Goal: Task Accomplishment & Management: Manage account settings

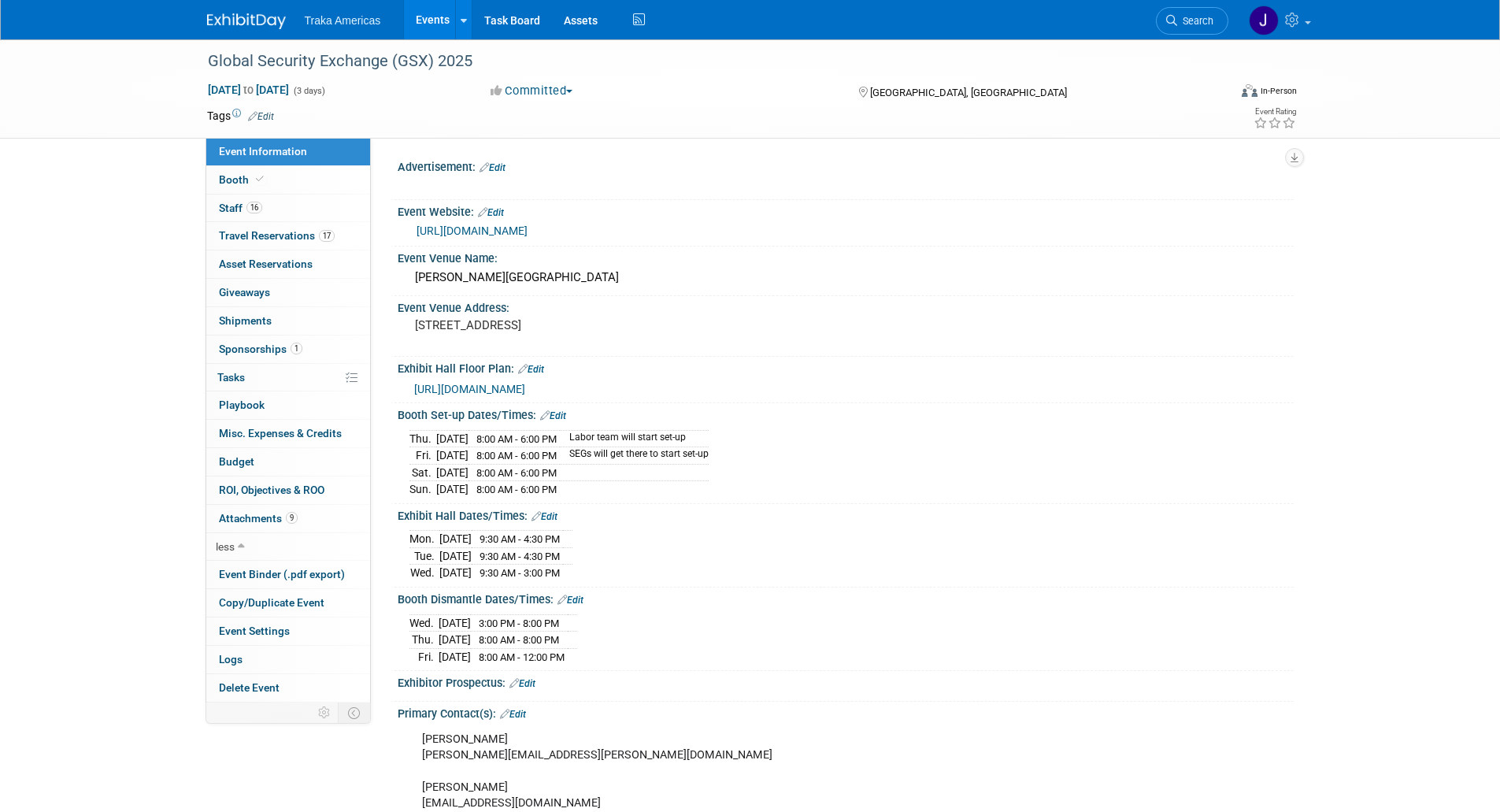
select select "National"
click at [250, 14] on img at bounding box center [247, 21] width 79 height 16
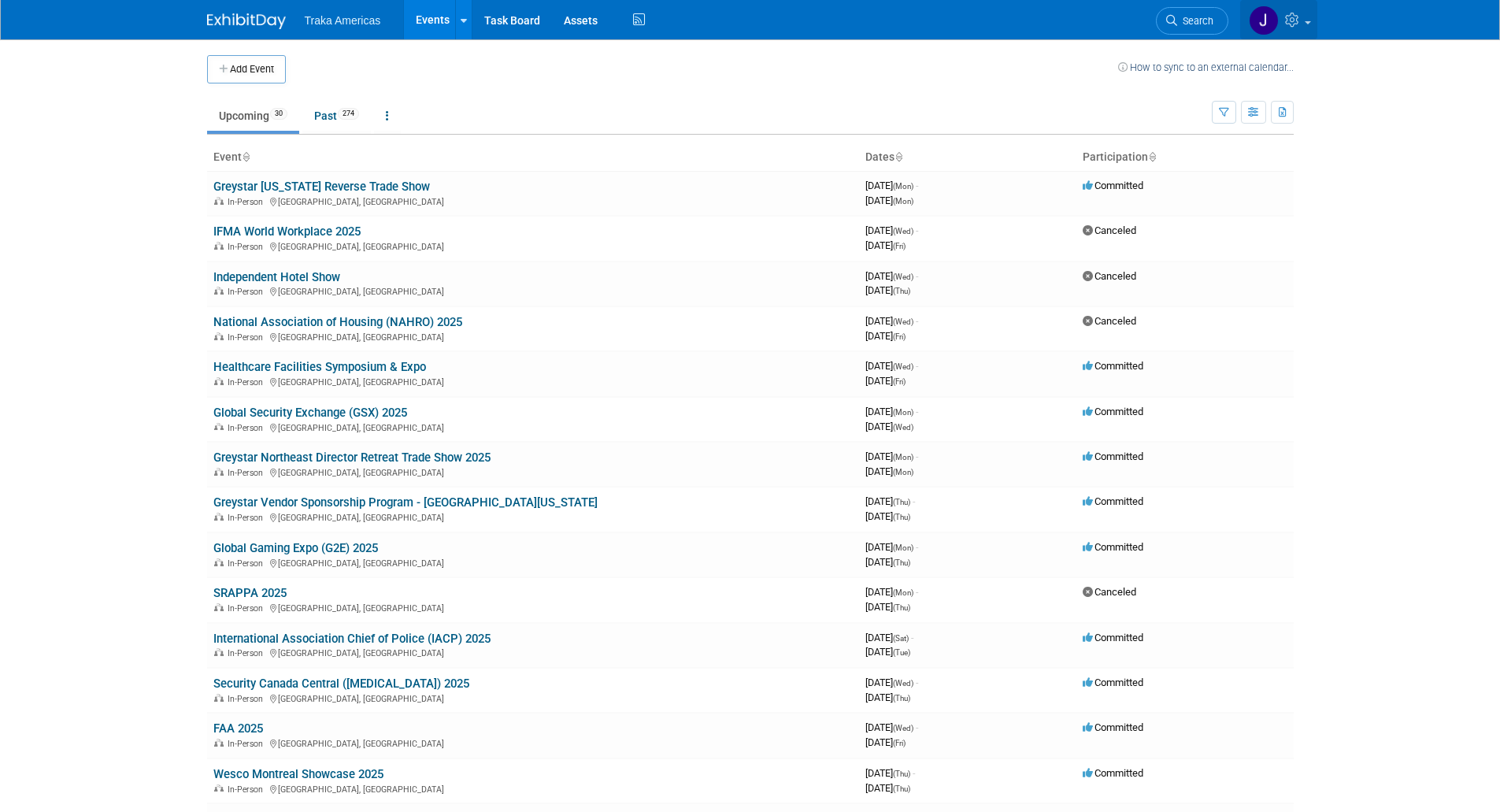
click at [1298, 21] on icon at bounding box center [1294, 19] width 18 height 14
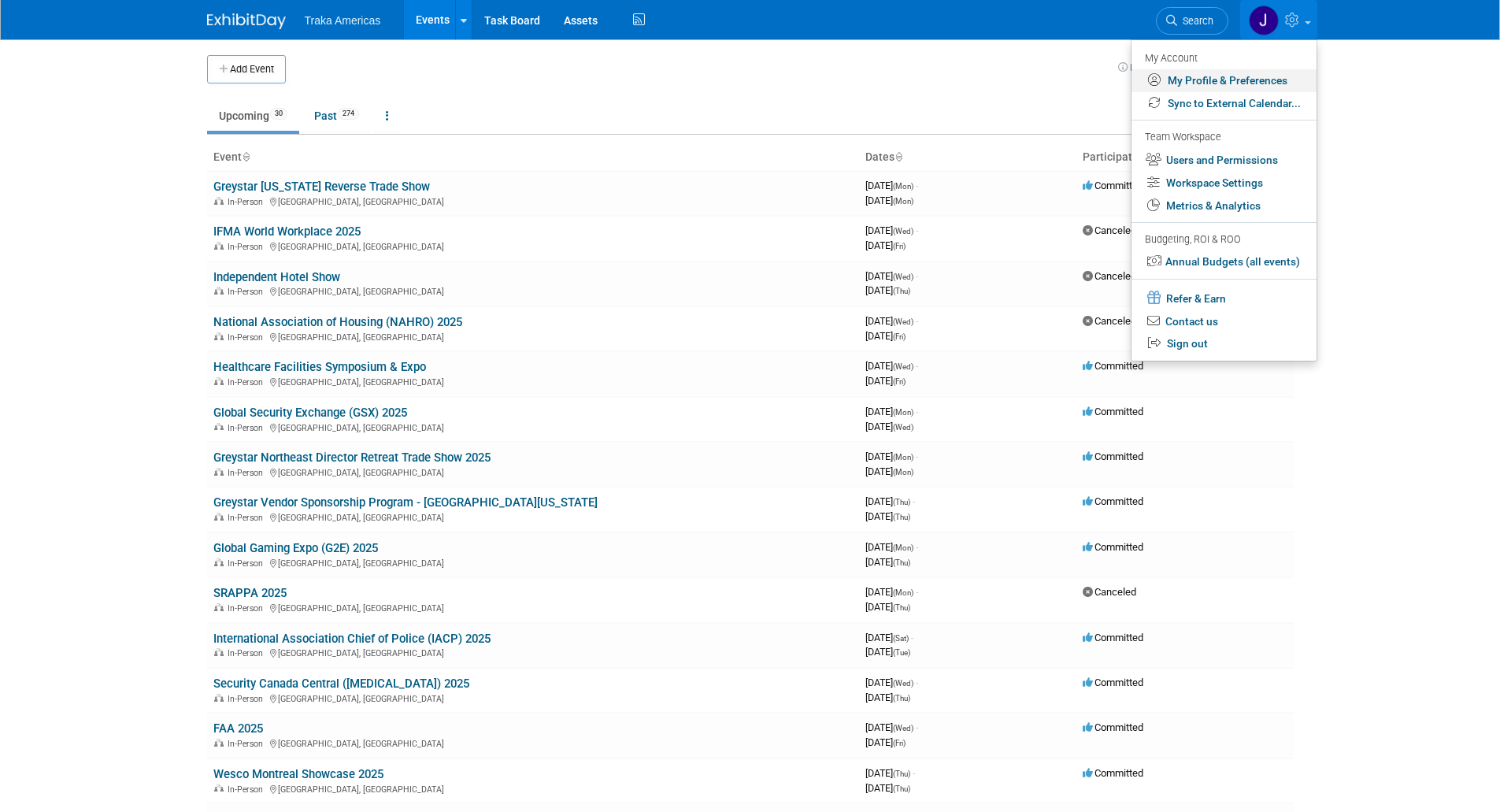
click at [1210, 82] on link "My Profile & Preferences" at bounding box center [1225, 81] width 185 height 23
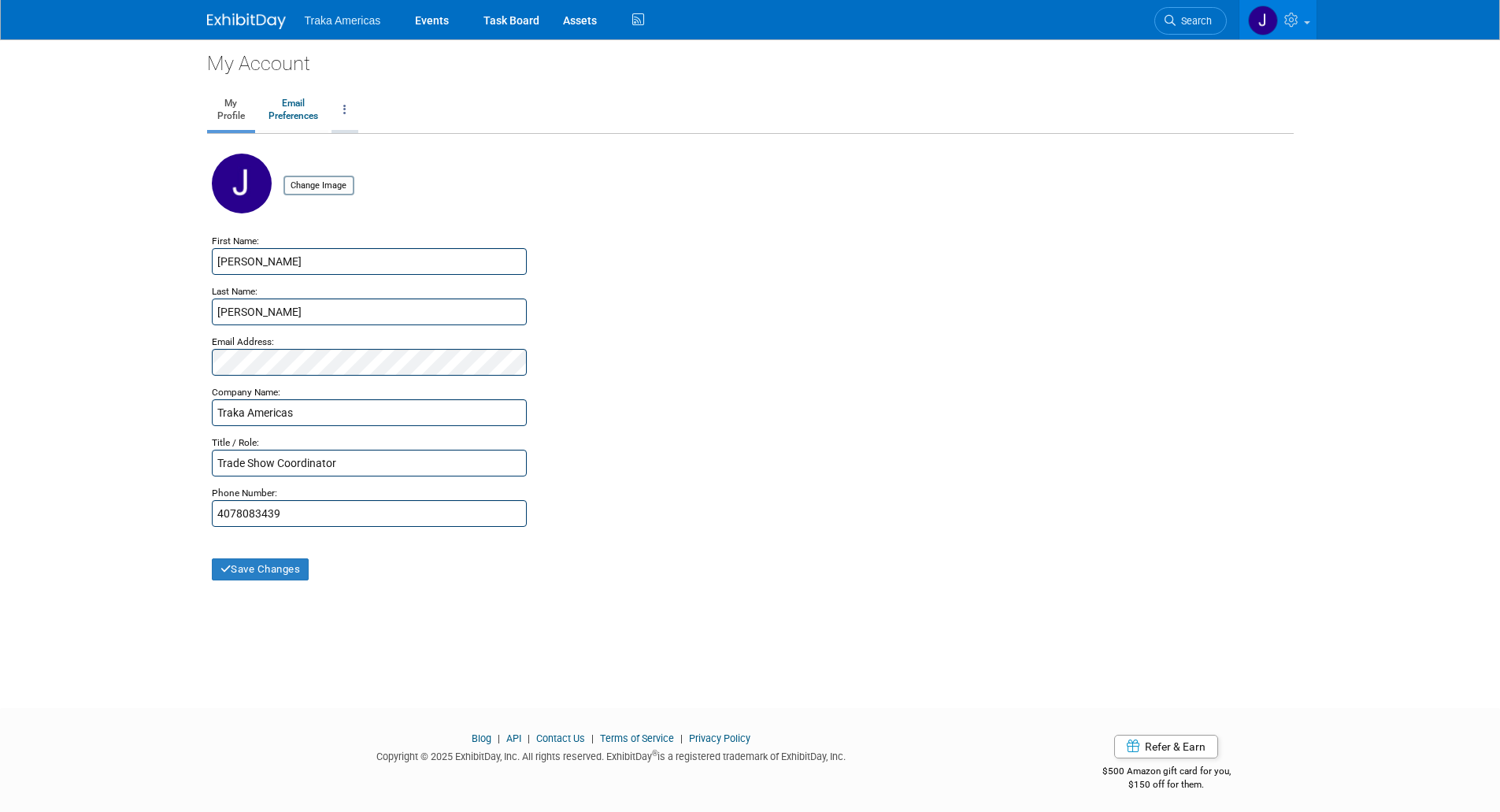
click at [343, 113] on link at bounding box center [345, 110] width 27 height 39
click at [515, 73] on div "My Account" at bounding box center [751, 58] width 1087 height 38
click at [265, 29] on img at bounding box center [247, 21] width 79 height 16
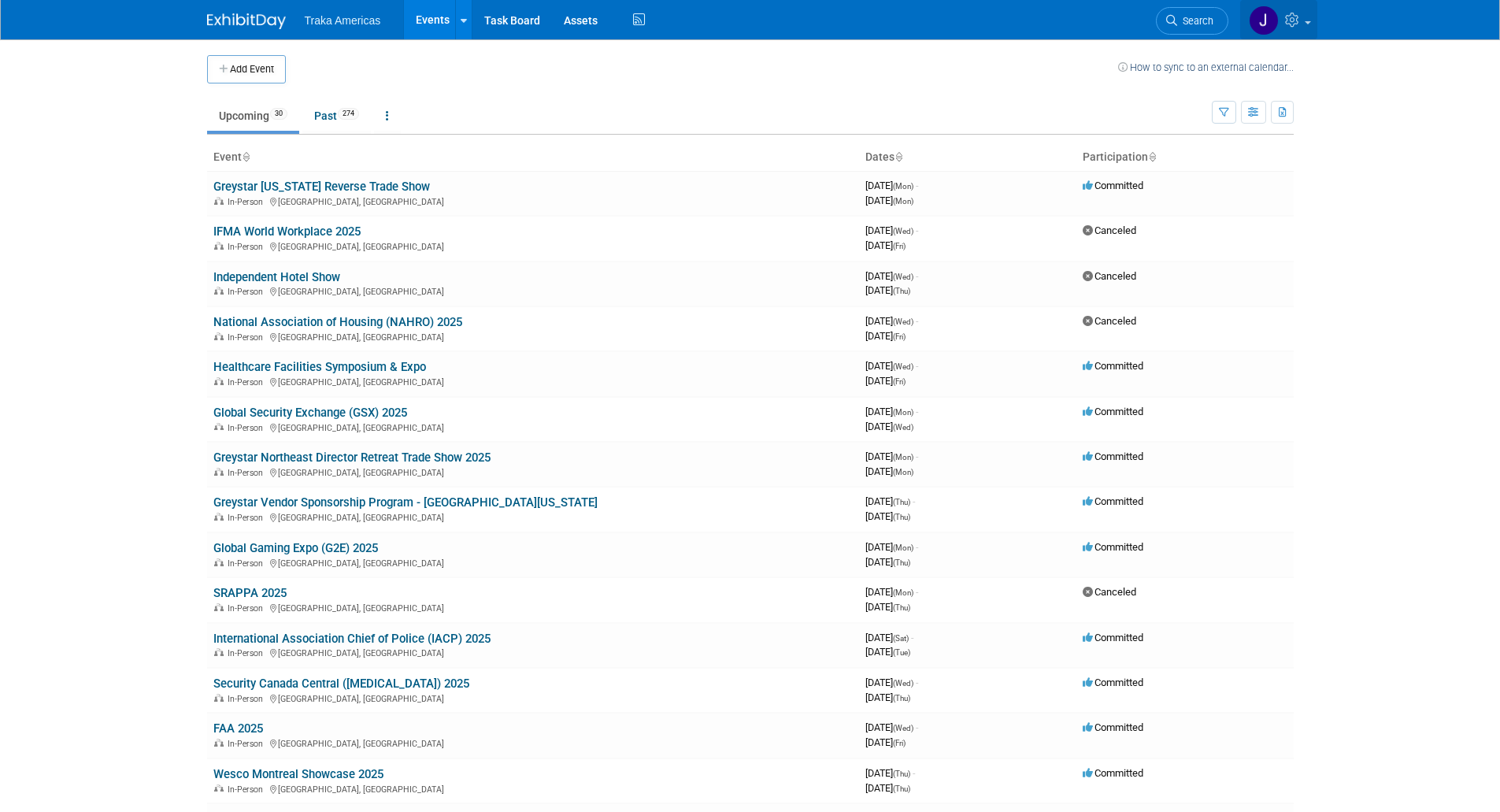
click at [1308, 26] on link at bounding box center [1279, 19] width 77 height 39
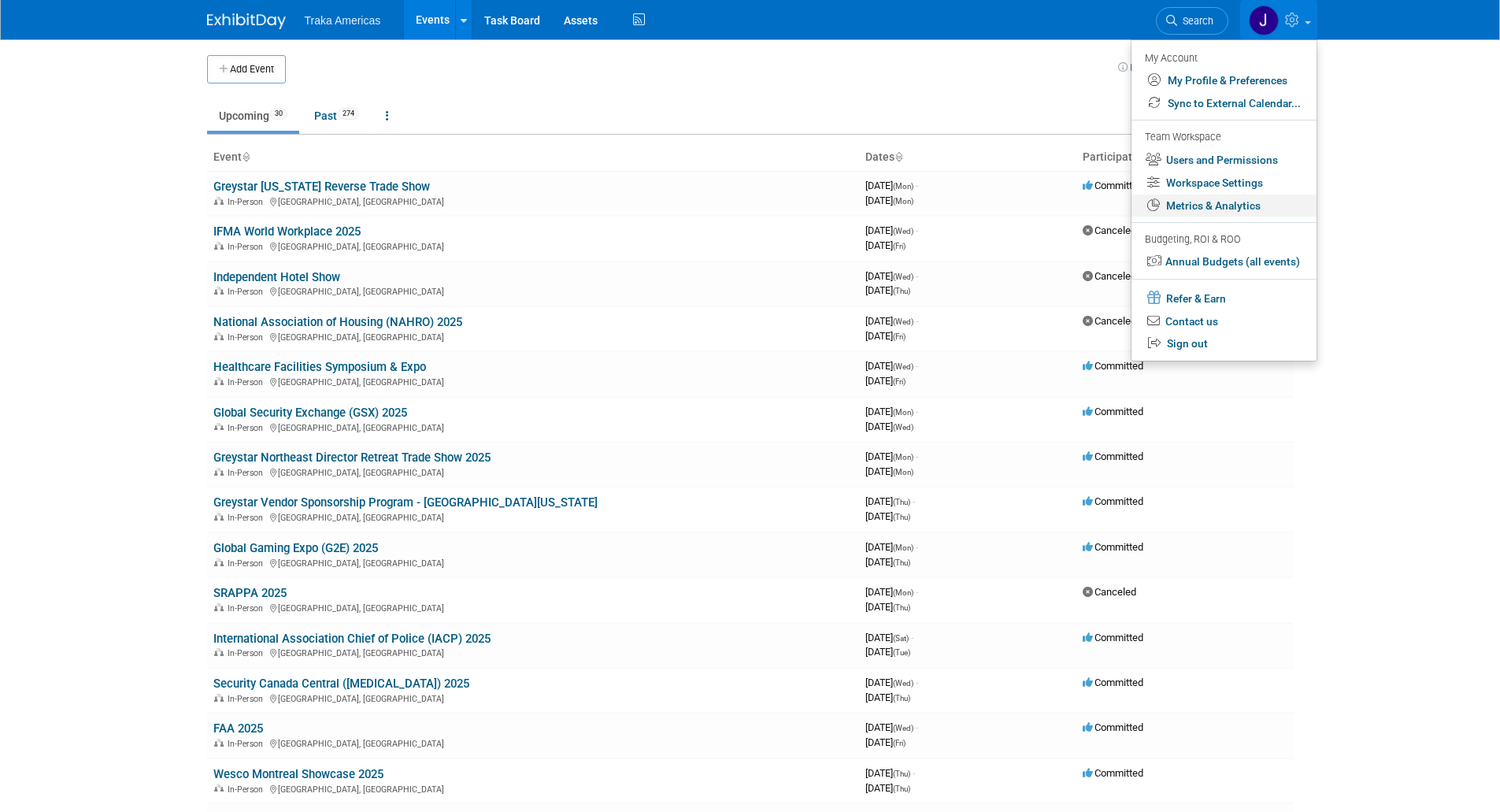
click at [1252, 209] on link "Metrics & Analytics" at bounding box center [1225, 206] width 185 height 23
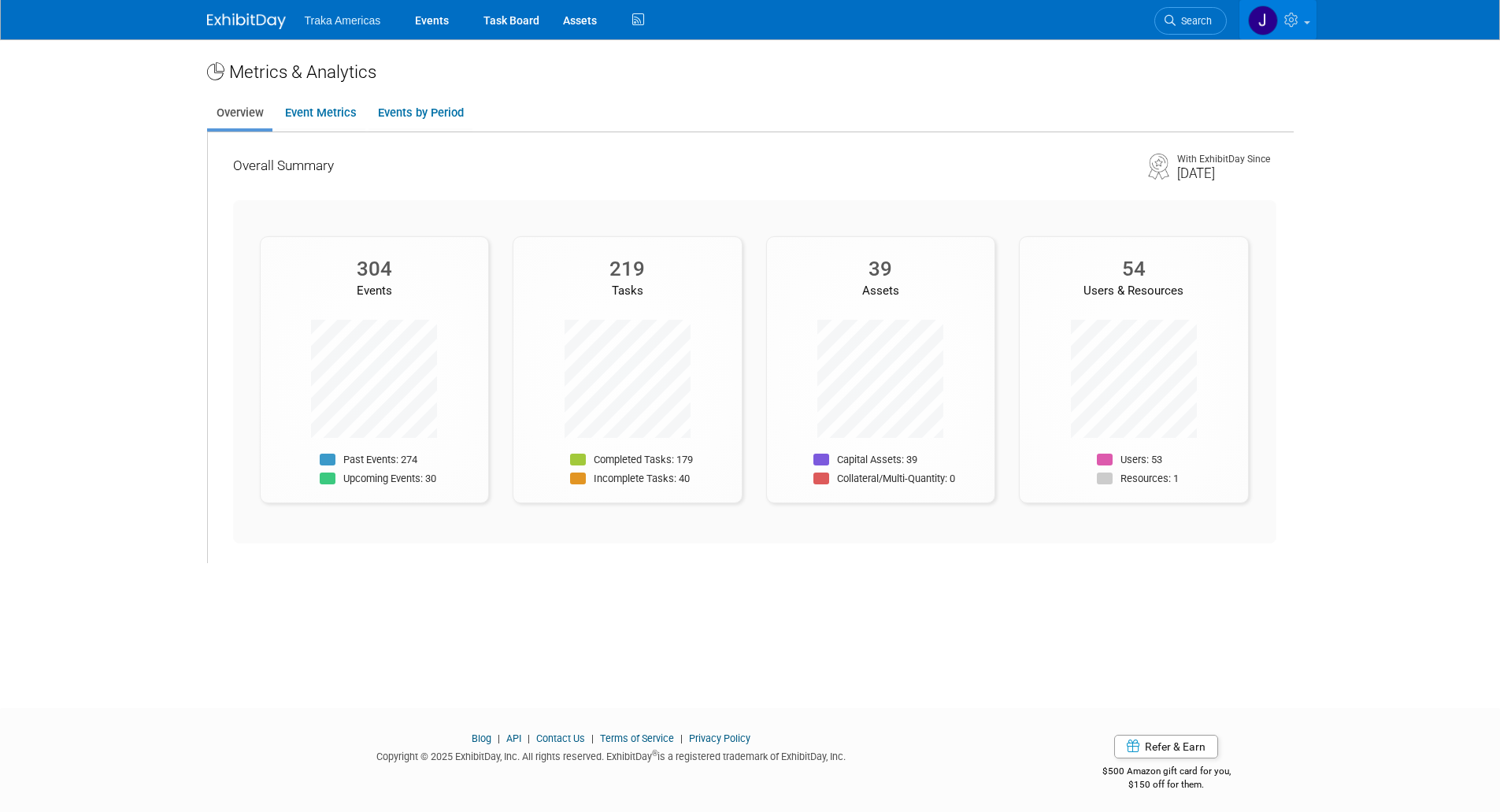
click at [1288, 14] on icon at bounding box center [1294, 19] width 18 height 14
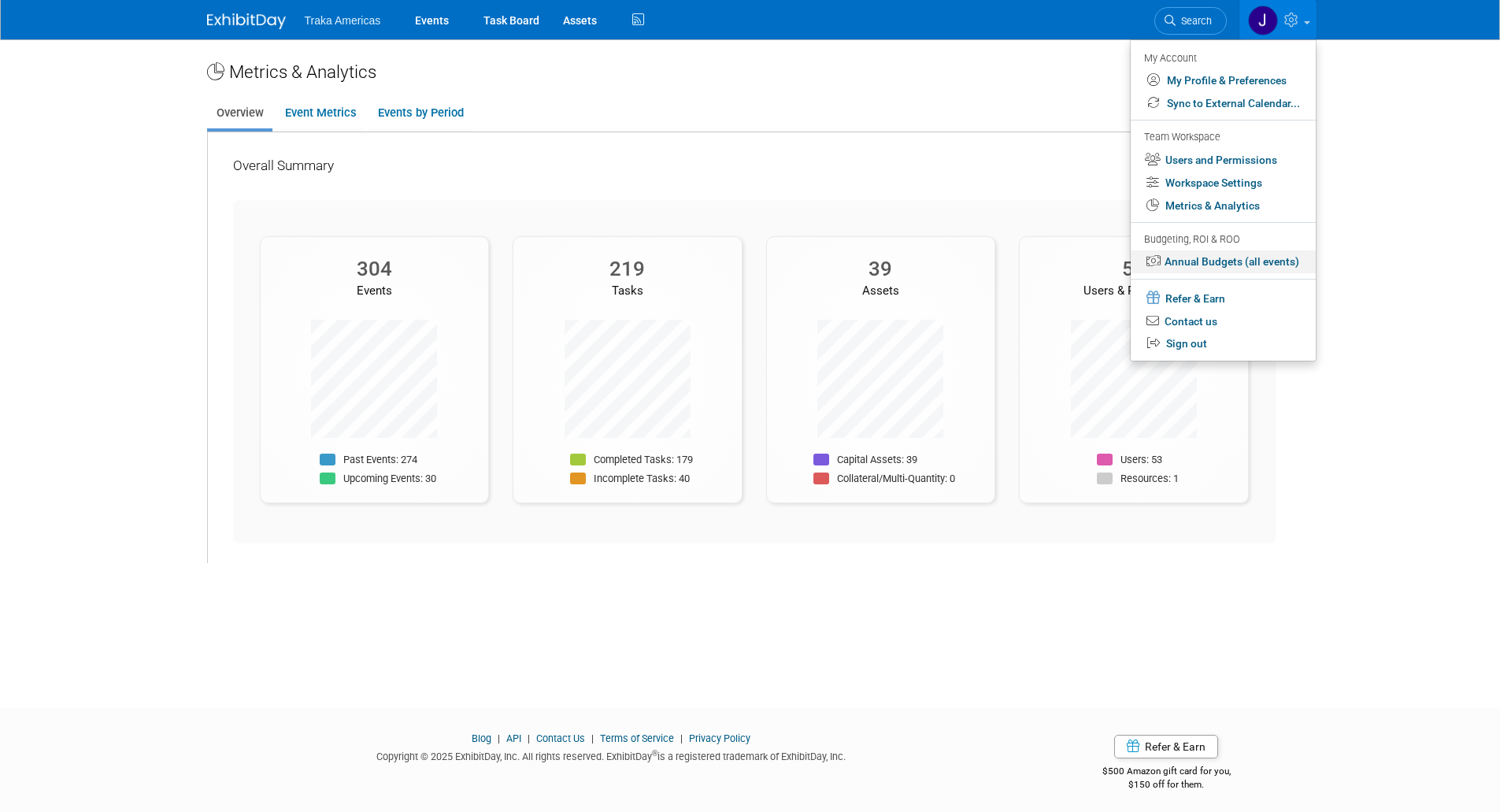
click at [1216, 265] on link "Annual Budgets (all events)" at bounding box center [1224, 261] width 185 height 23
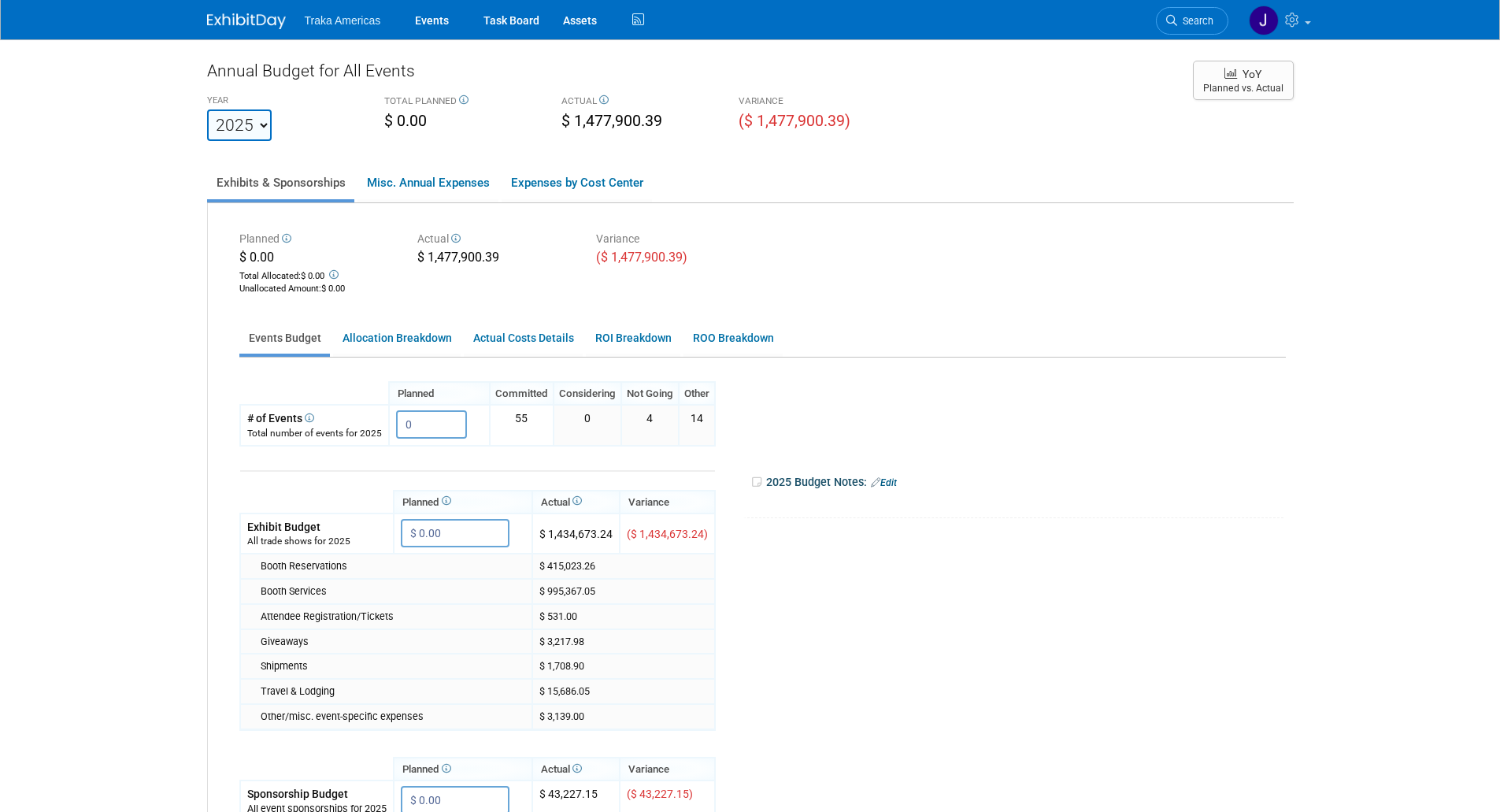
click at [249, 12] on link at bounding box center [256, 13] width 97 height 13
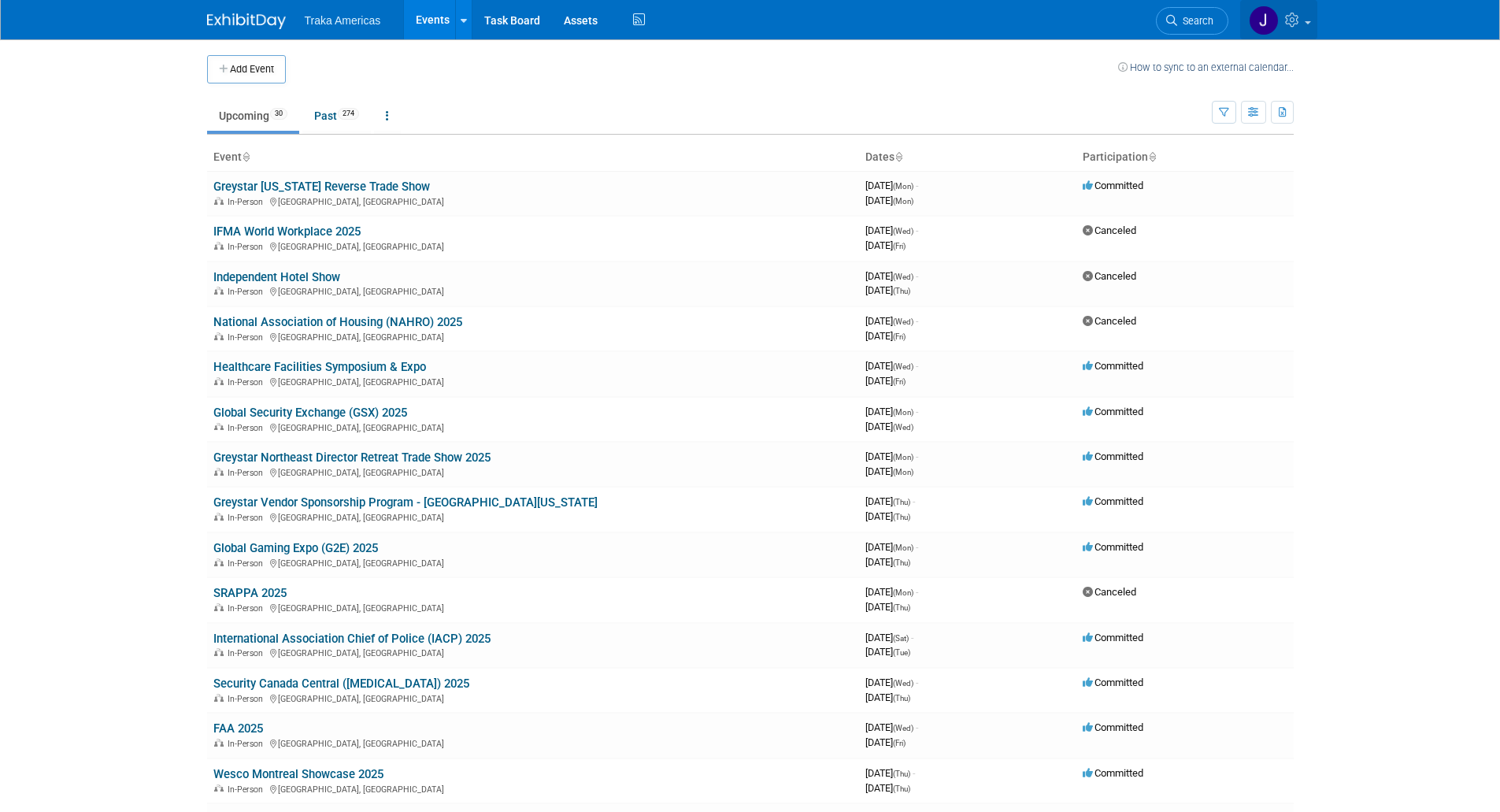
click at [1305, 17] on link at bounding box center [1279, 19] width 77 height 39
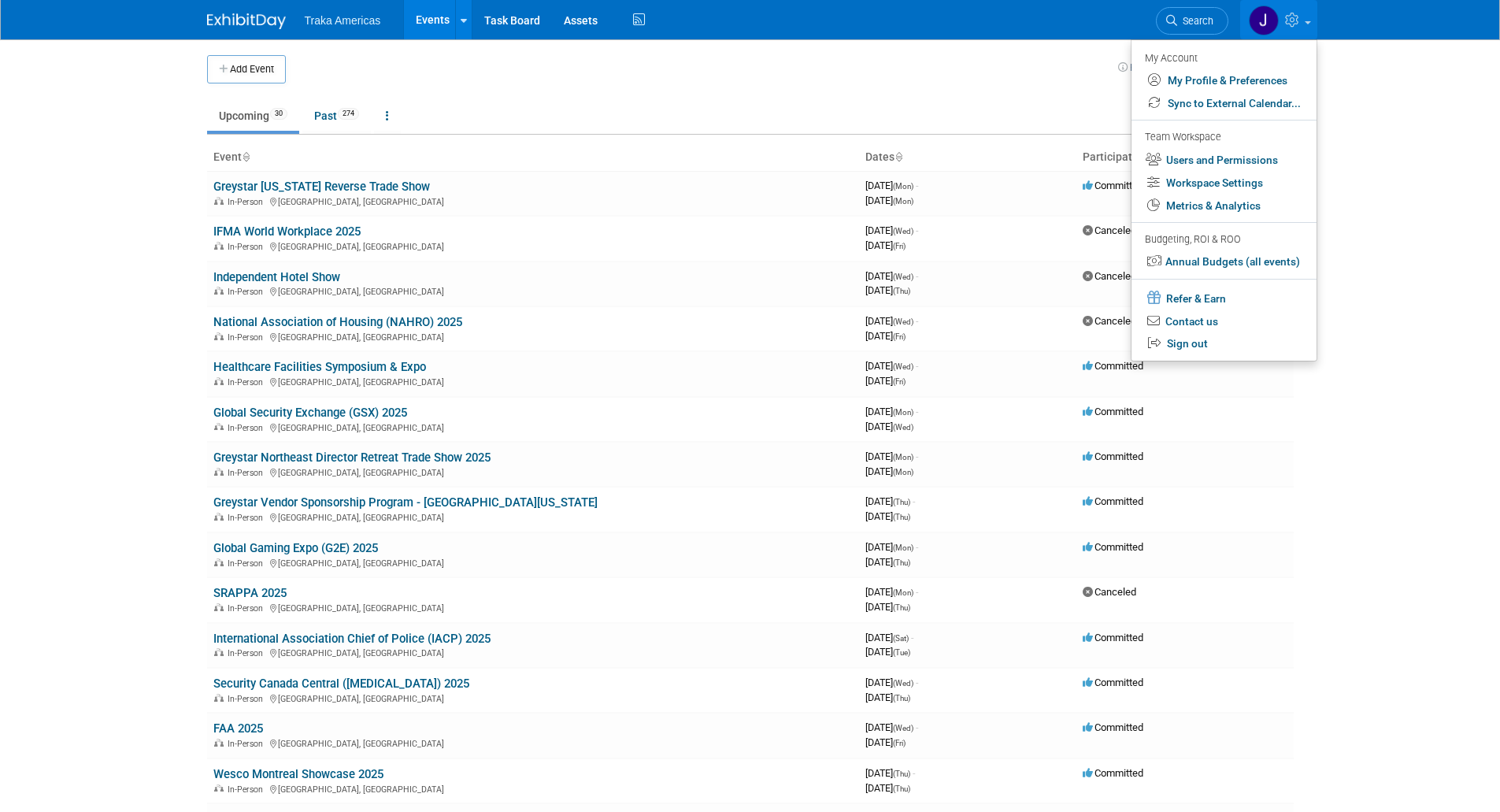
click at [1350, 134] on body "Traka Americas Events Add Event Bulk Upload Events Shareable Event Boards Recen…" at bounding box center [750, 406] width 1500 height 812
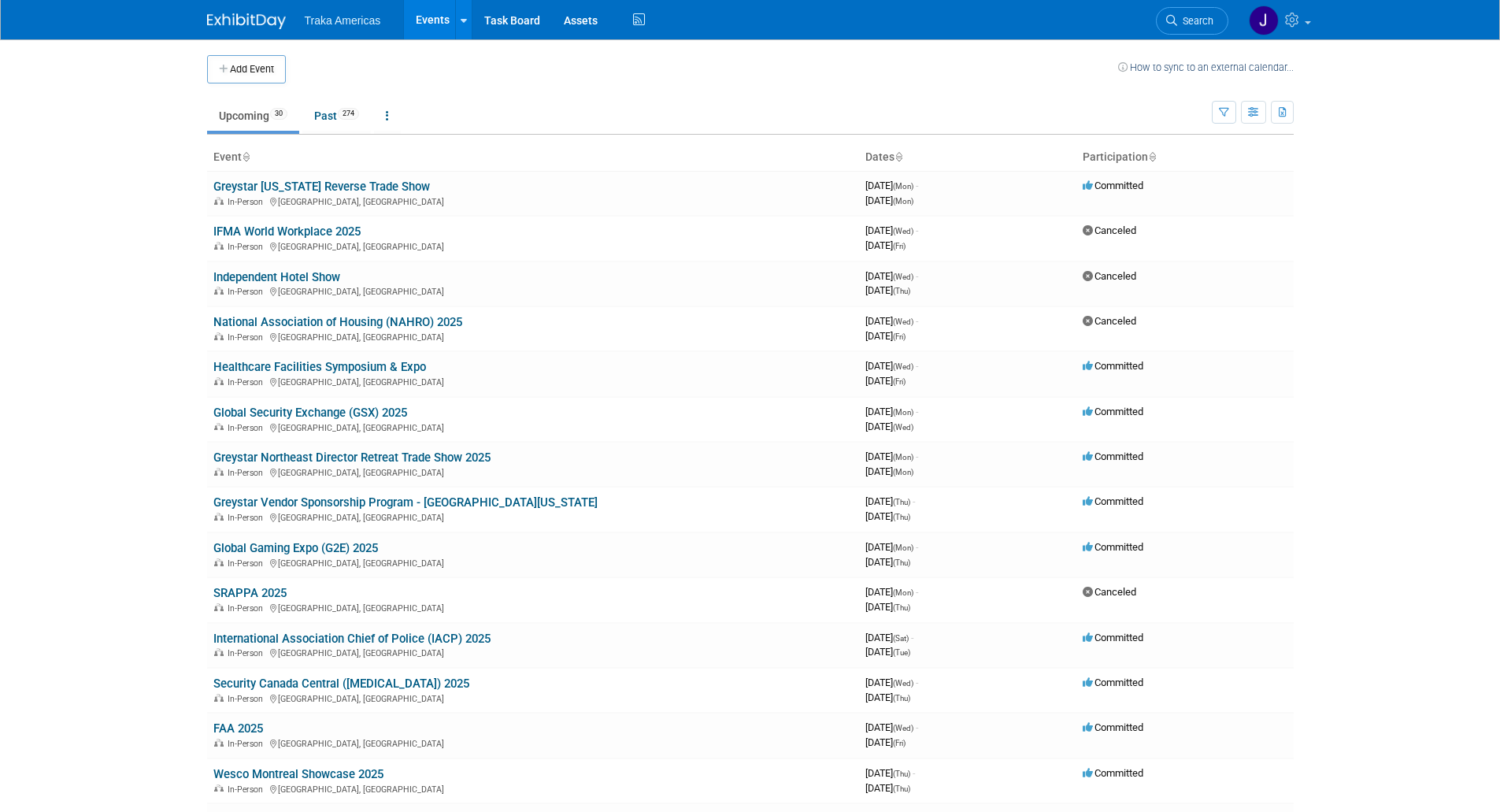
click at [228, 29] on img at bounding box center [247, 21] width 79 height 16
click at [509, 20] on link "Task Board" at bounding box center [512, 19] width 80 height 39
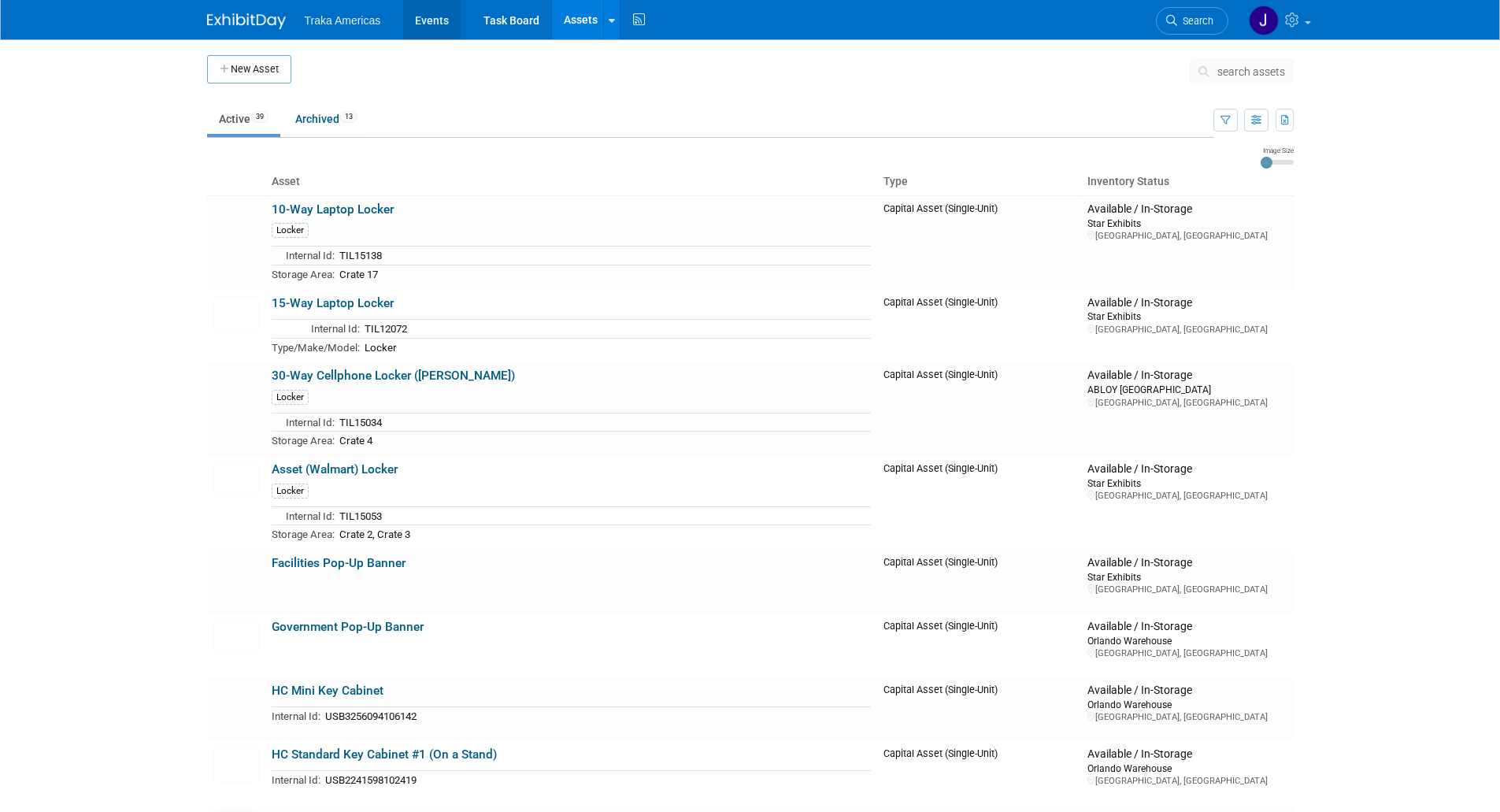
click at [442, 23] on link "Events" at bounding box center [432, 19] width 57 height 39
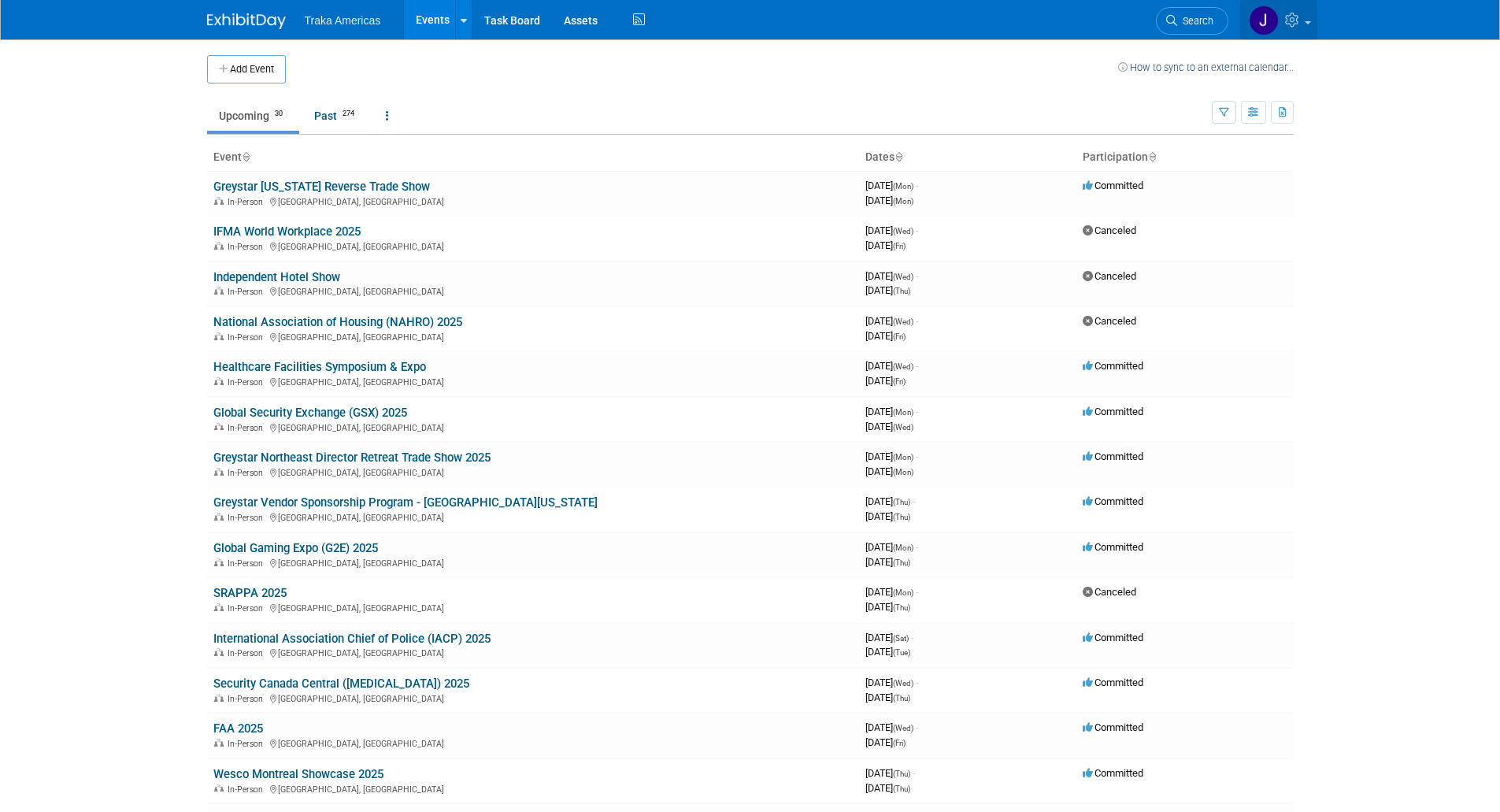
click at [1305, 28] on link at bounding box center [1279, 19] width 77 height 39
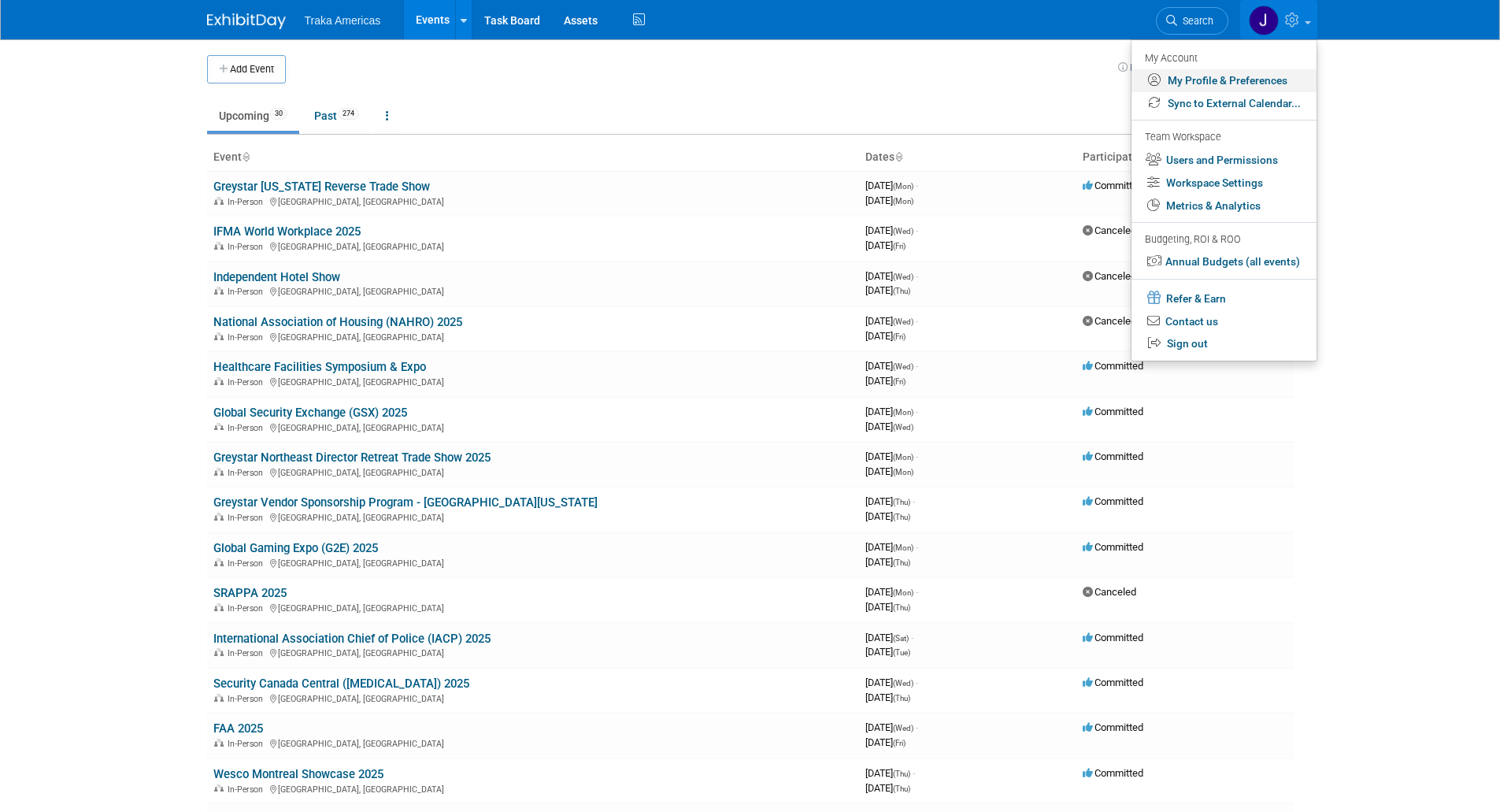
click at [1248, 77] on link "My Profile & Preferences" at bounding box center [1225, 81] width 185 height 23
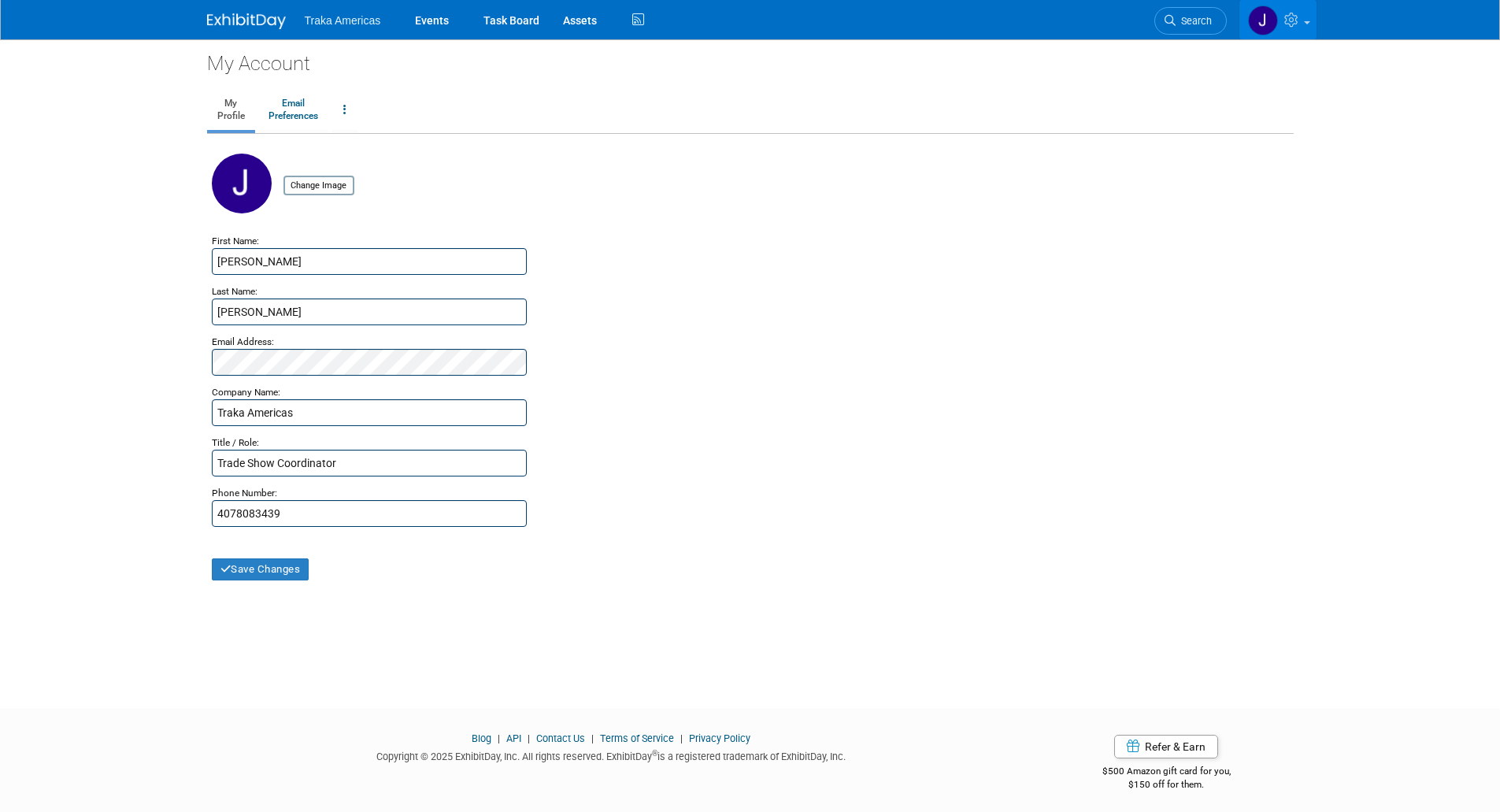
click at [1304, 21] on span at bounding box center [1308, 23] width 7 height 3
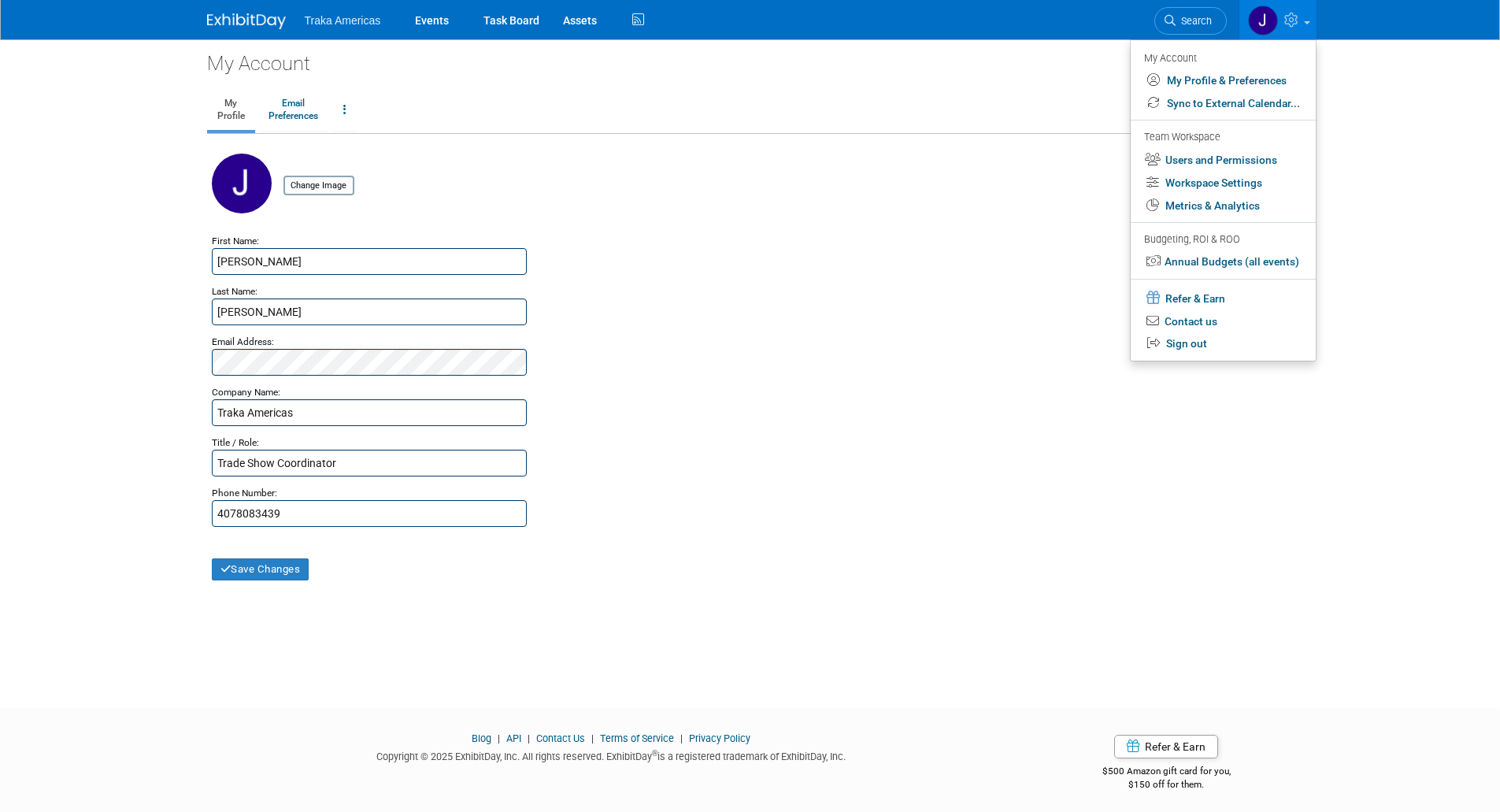
click at [236, 22] on img at bounding box center [247, 21] width 79 height 16
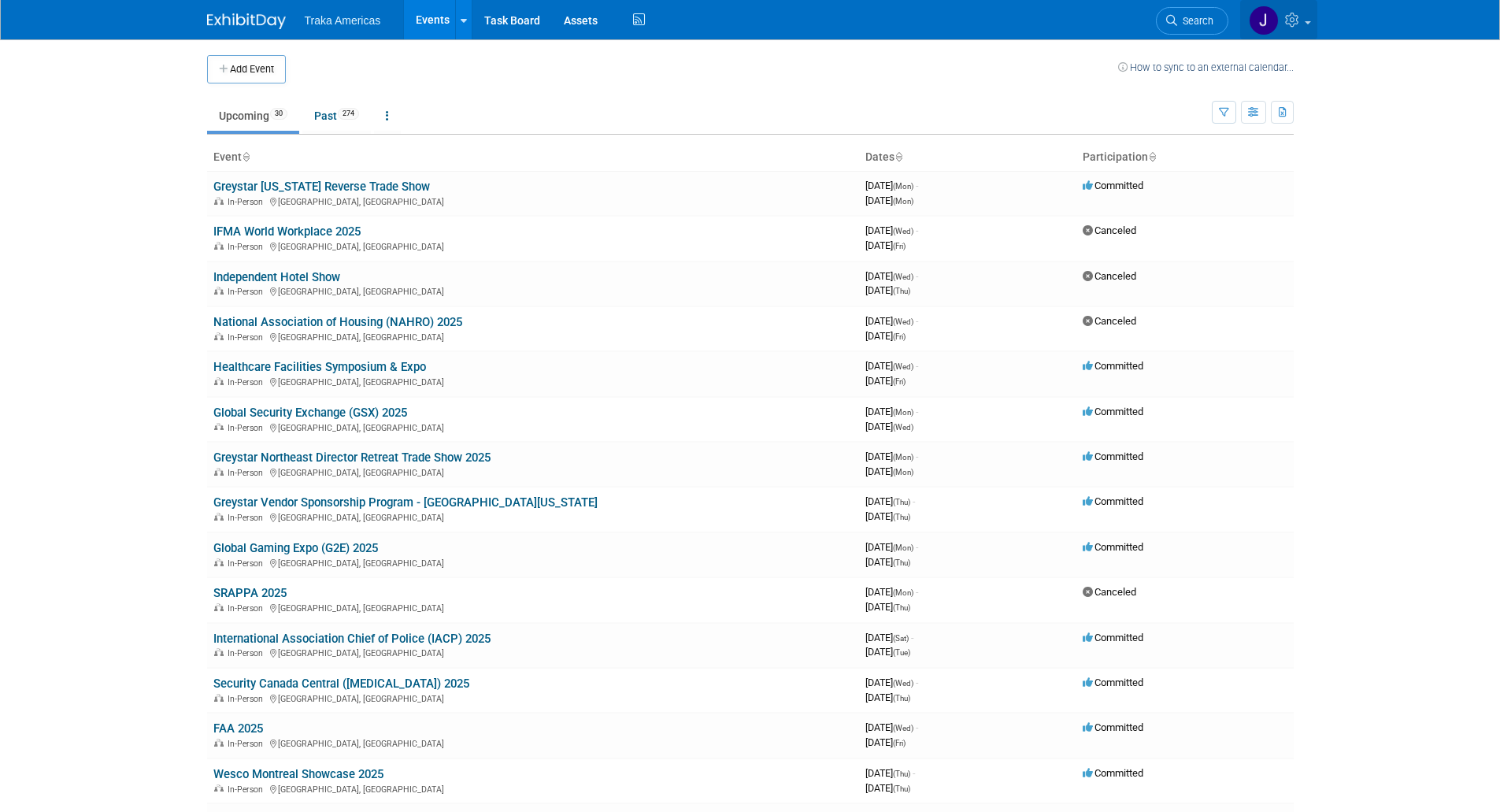
click at [1304, 29] on link at bounding box center [1279, 19] width 77 height 39
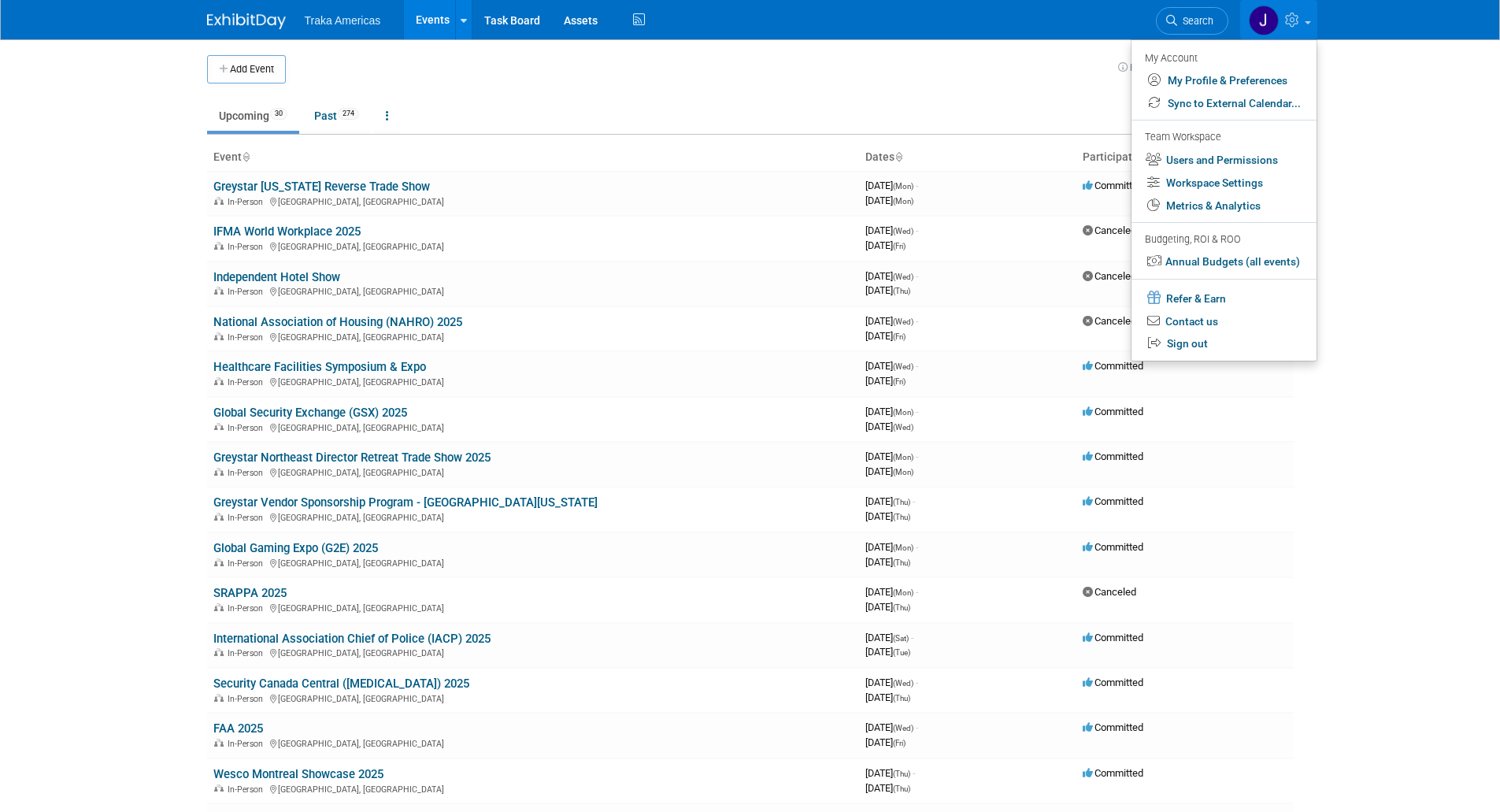
click at [1043, 61] on td at bounding box center [701, 70] width 832 height 29
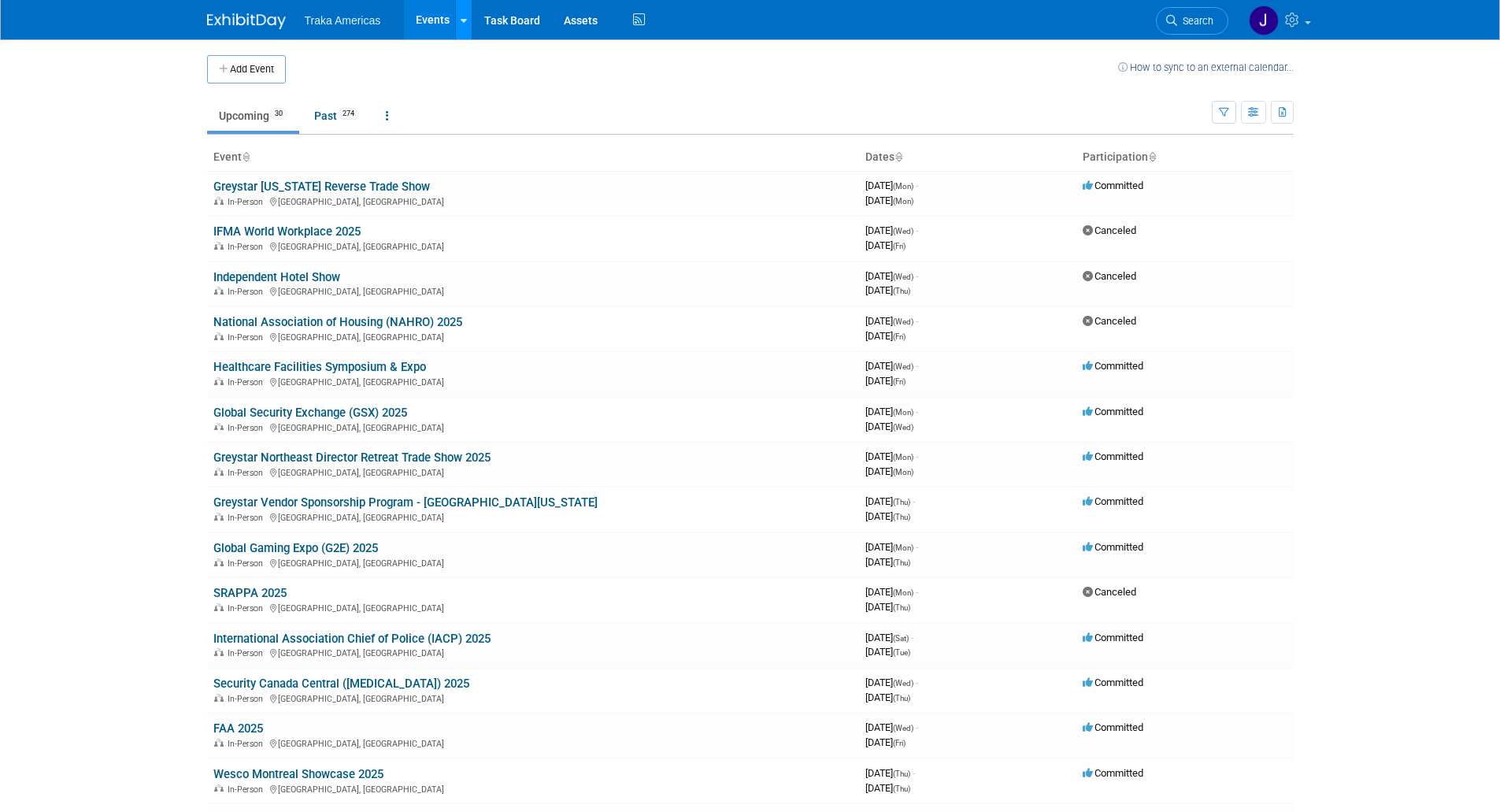
click at [464, 21] on icon at bounding box center [464, 21] width 7 height 10
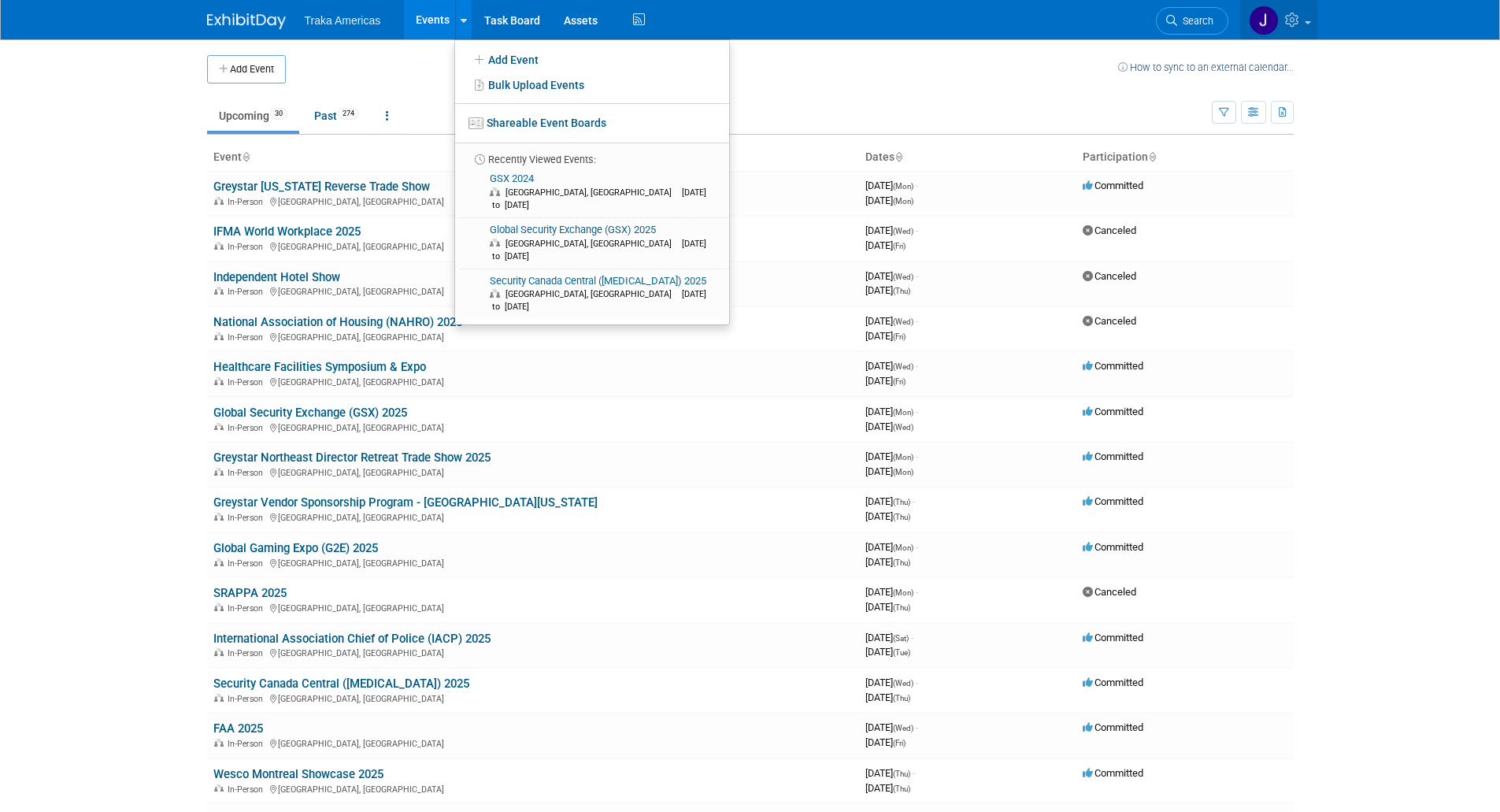
click at [1292, 8] on link at bounding box center [1279, 19] width 77 height 39
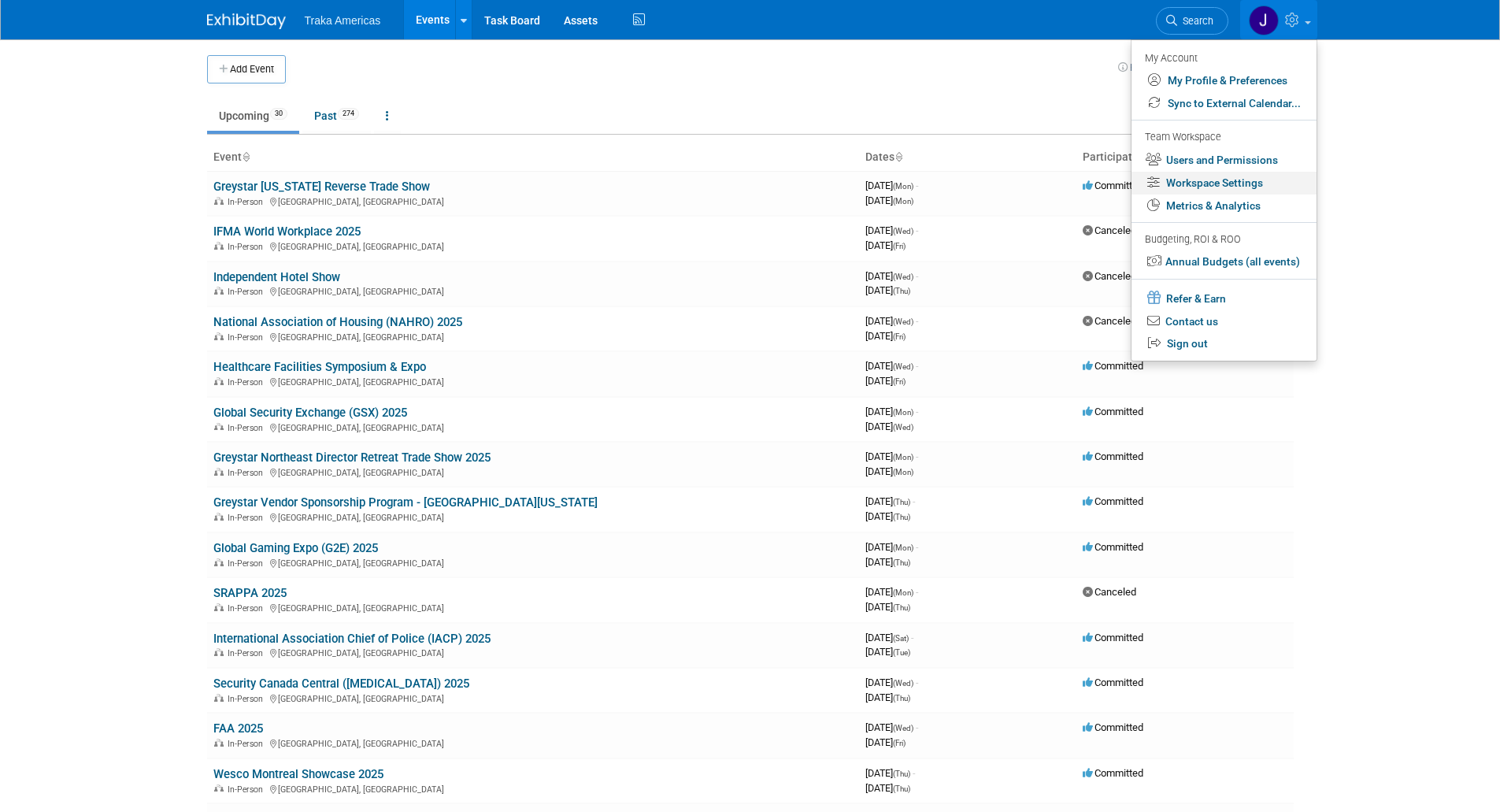
click at [1253, 175] on link "Workspace Settings" at bounding box center [1225, 182] width 185 height 23
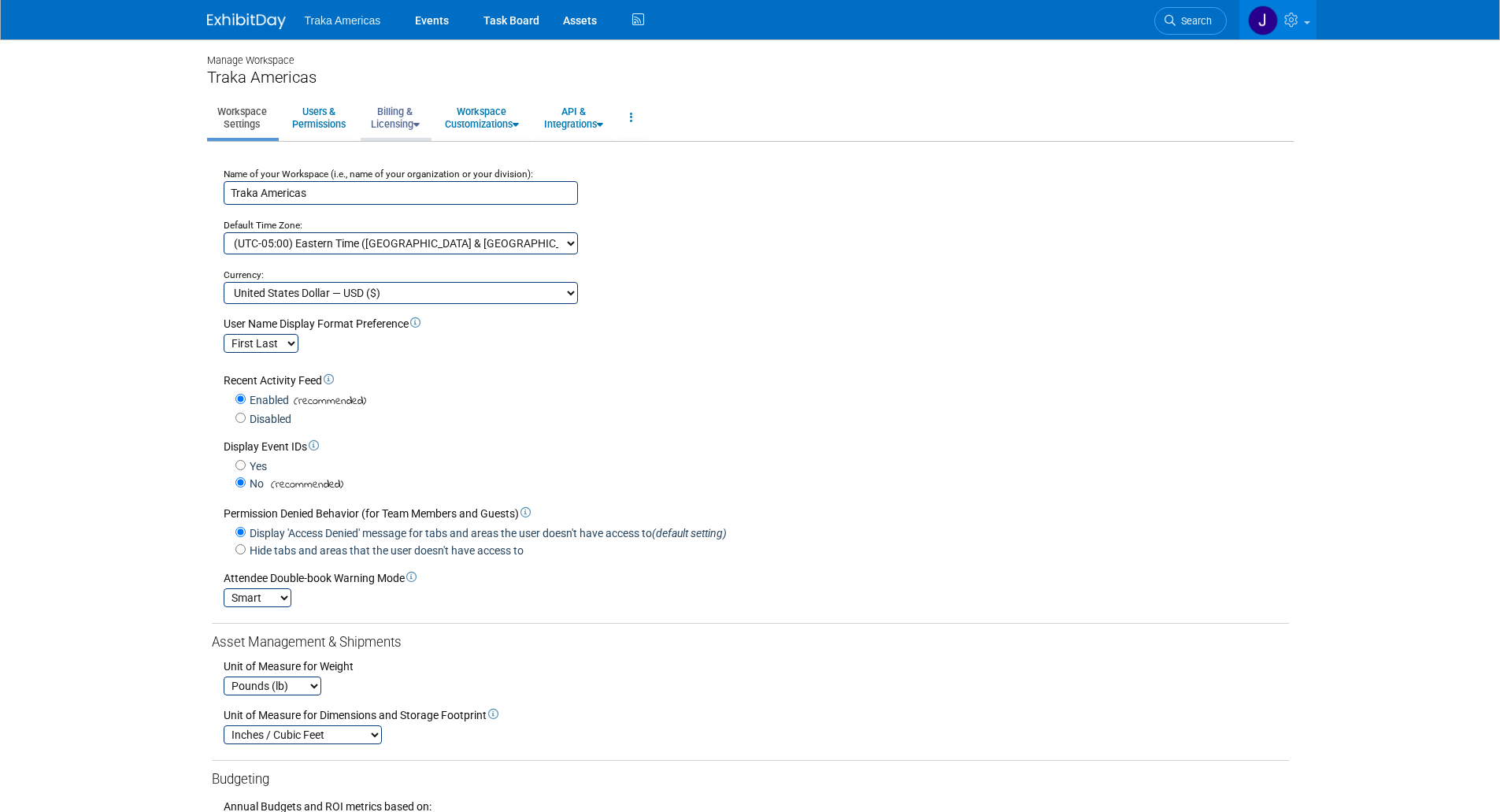
click at [399, 123] on link "Billing & Licensing" at bounding box center [396, 118] width 70 height 39
click at [427, 196] on link "Payment Receipts" at bounding box center [433, 200] width 143 height 24
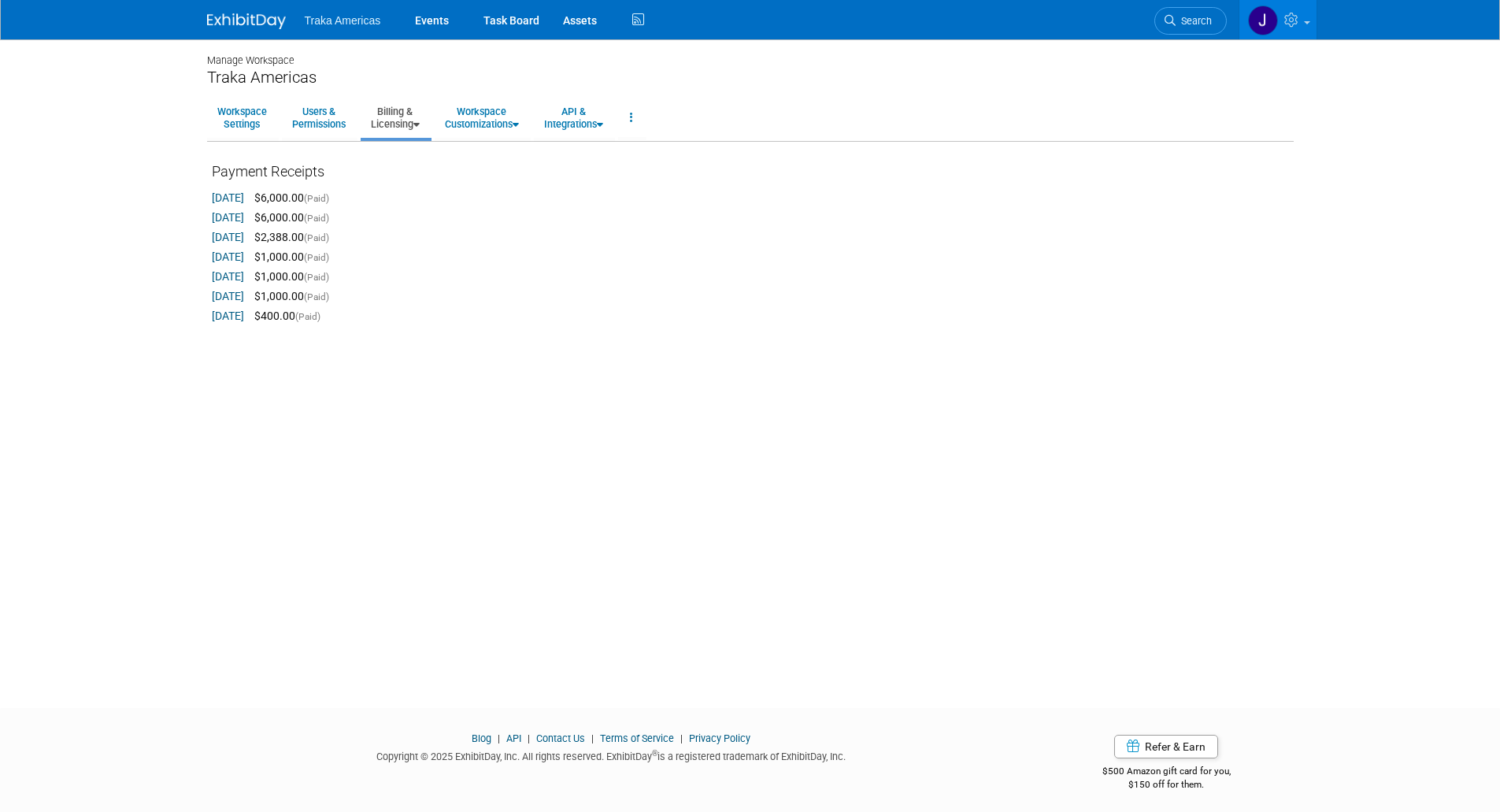
click at [594, 284] on div "[DATE] $1,000.00 (Paid)" at bounding box center [750, 278] width 1078 height 19
